Goal: Find specific page/section: Find specific page/section

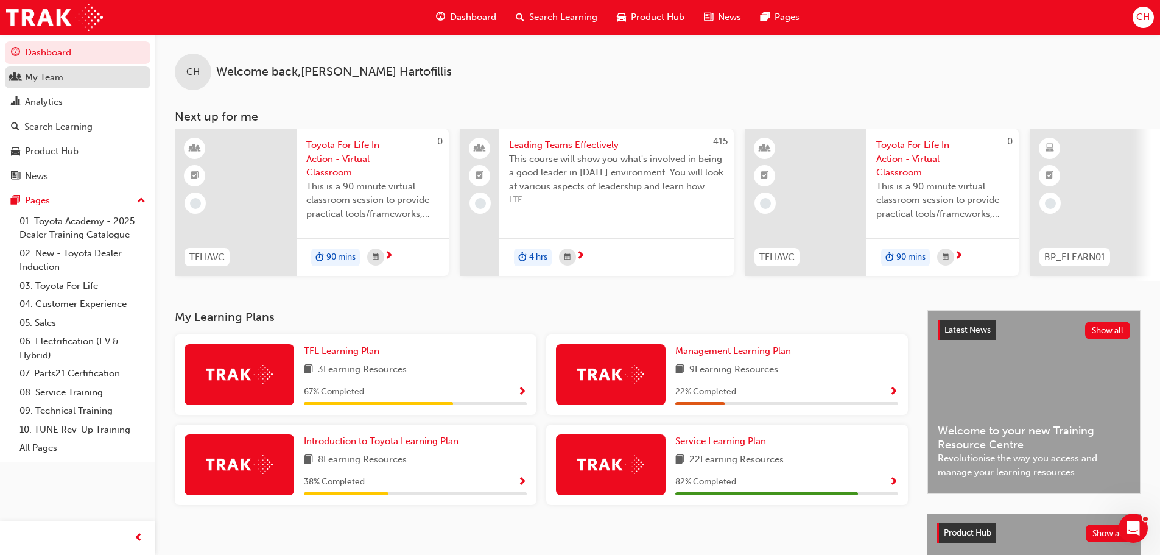
click at [87, 78] on div "My Team" at bounding box center [77, 77] width 133 height 15
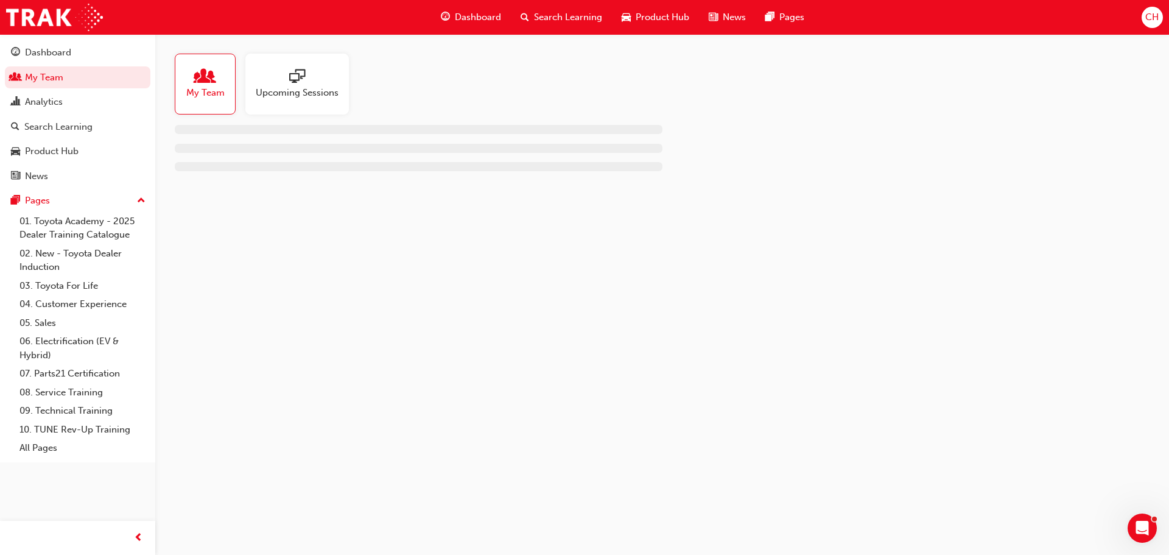
click at [306, 87] on span "Upcoming Sessions" at bounding box center [297, 93] width 83 height 14
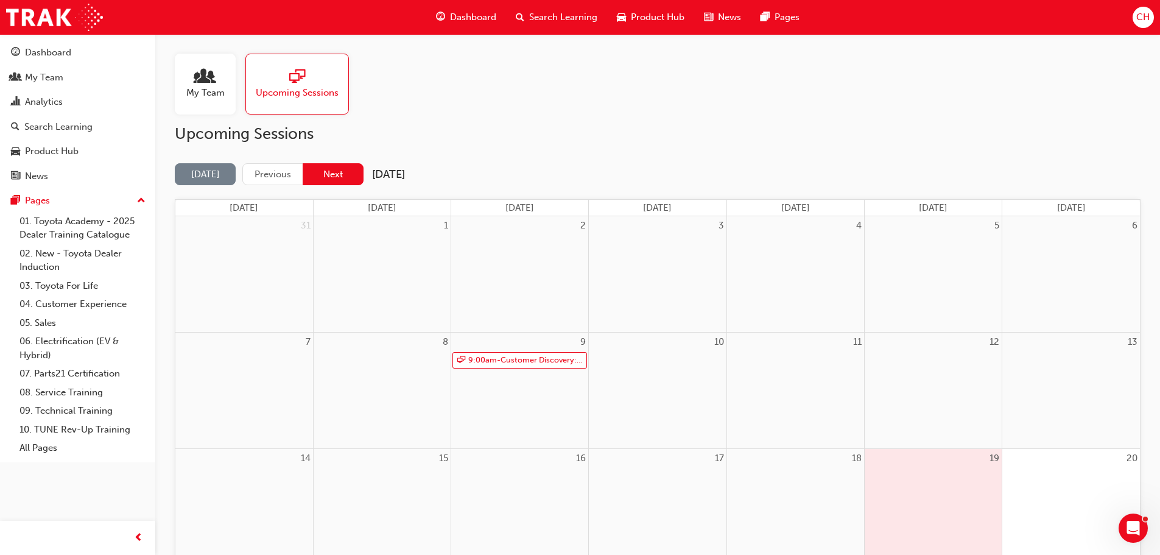
click at [337, 177] on button "Next" at bounding box center [333, 174] width 61 height 23
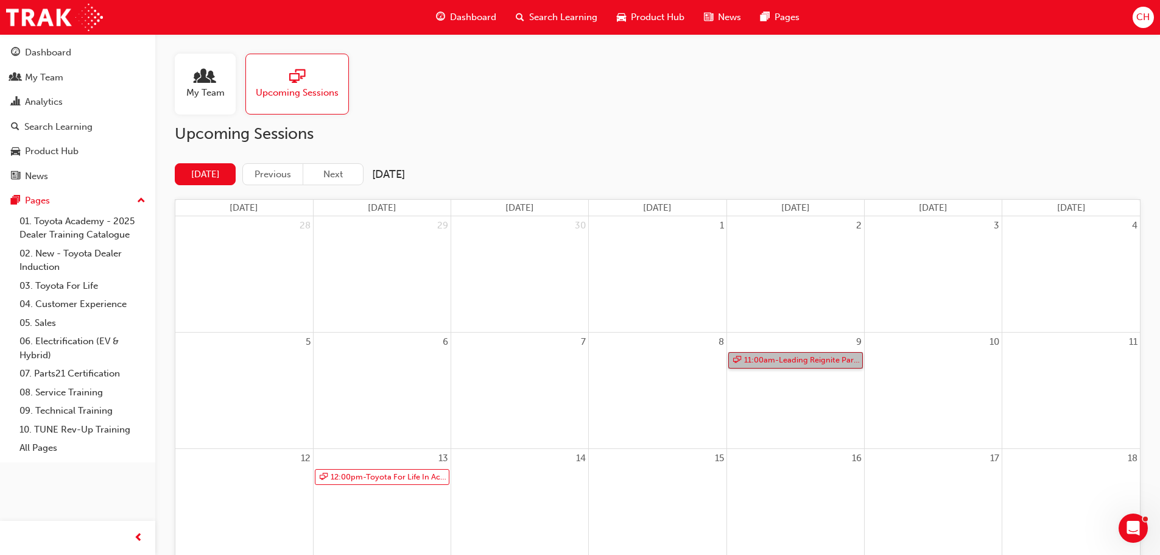
click at [780, 359] on link "11:00am - Leading Reignite Part 2 - Virtual Classroom" at bounding box center [795, 360] width 135 height 16
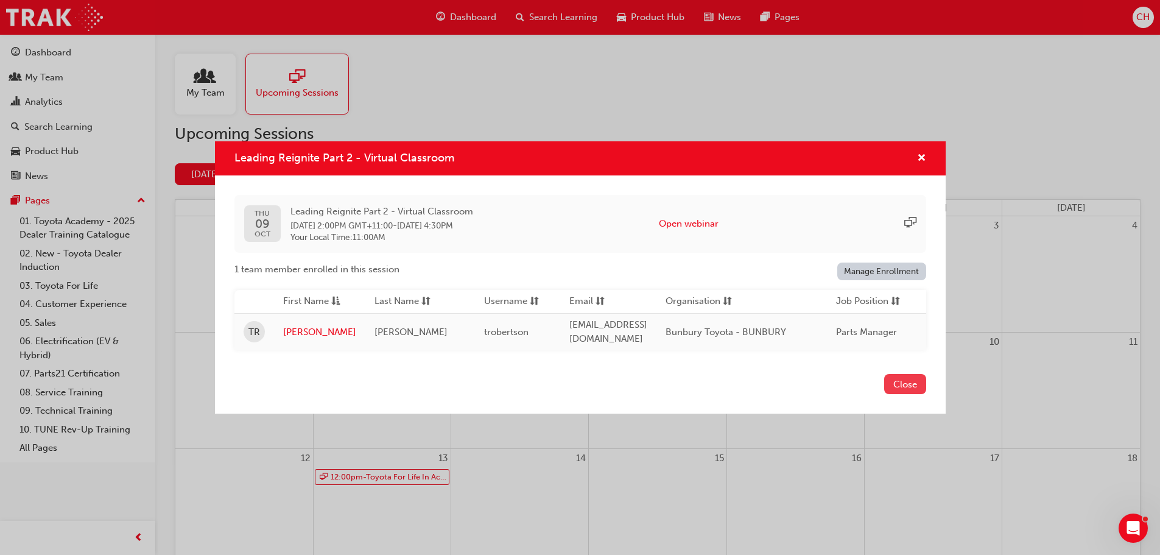
click at [917, 388] on button "Close" at bounding box center [905, 384] width 42 height 20
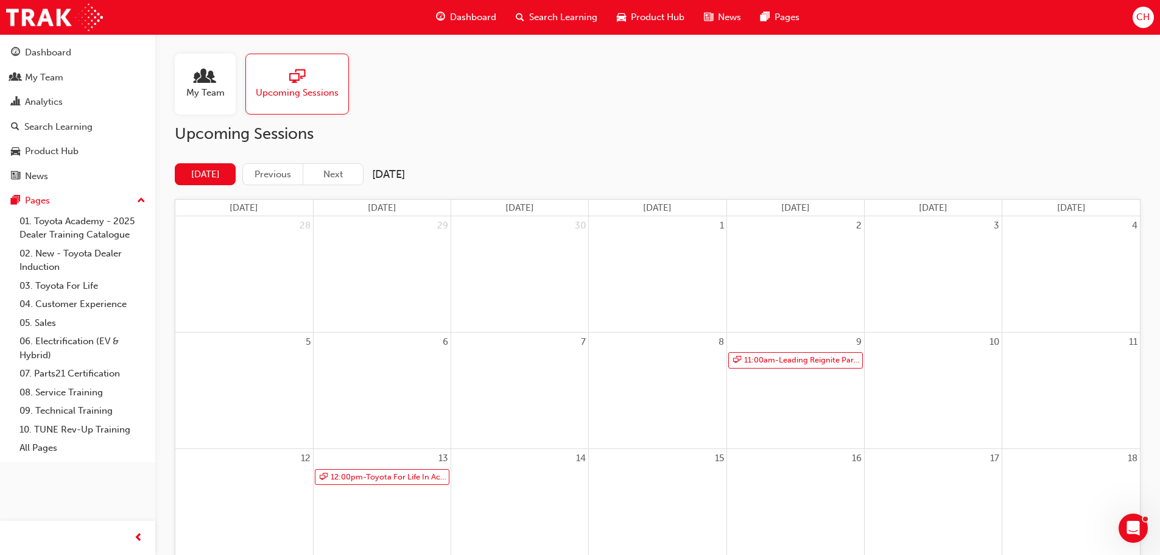
click at [1145, 17] on span "CH" at bounding box center [1143, 17] width 13 height 14
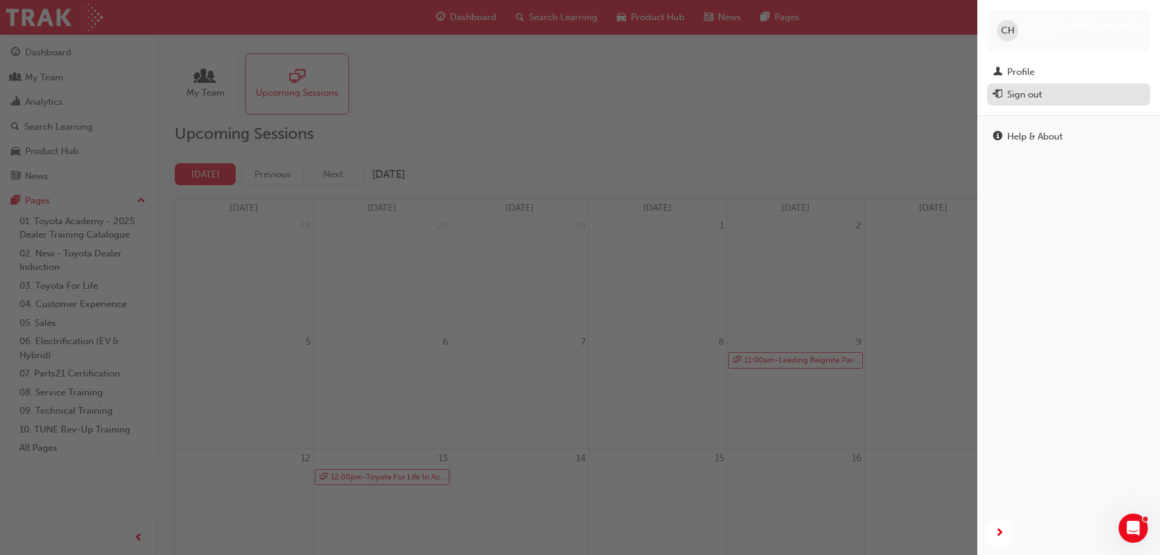
click at [1047, 94] on div "Sign out" at bounding box center [1068, 94] width 151 height 15
